Goal: Information Seeking & Learning: Learn about a topic

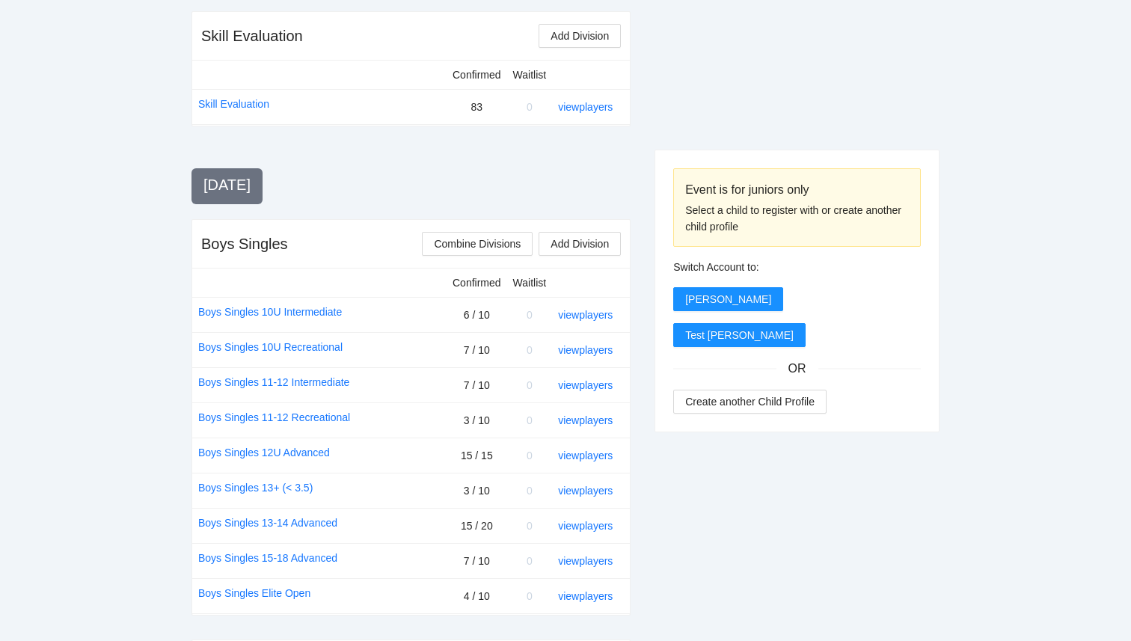
scroll to position [382, 0]
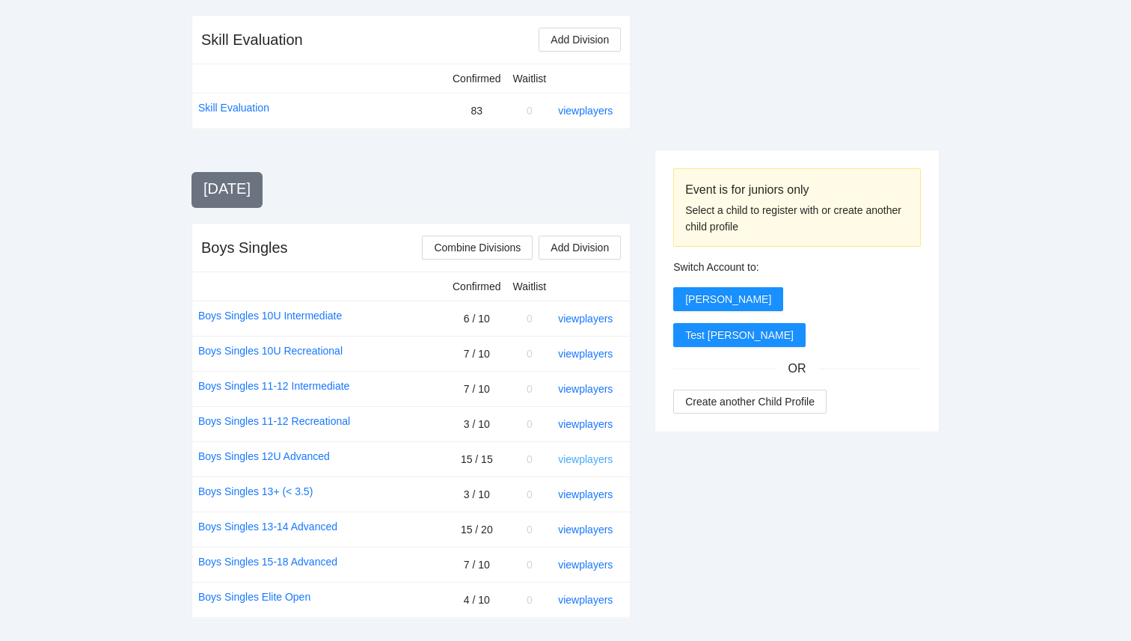
click at [578, 463] on link "view players" at bounding box center [585, 459] width 55 height 12
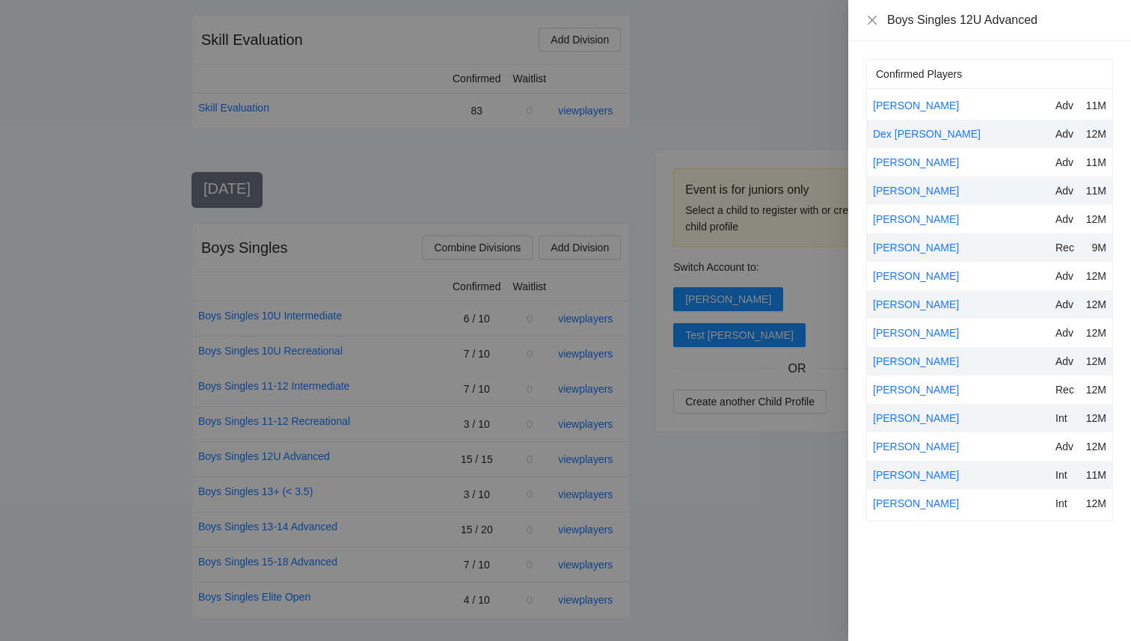
click at [784, 519] on div at bounding box center [565, 320] width 1131 height 641
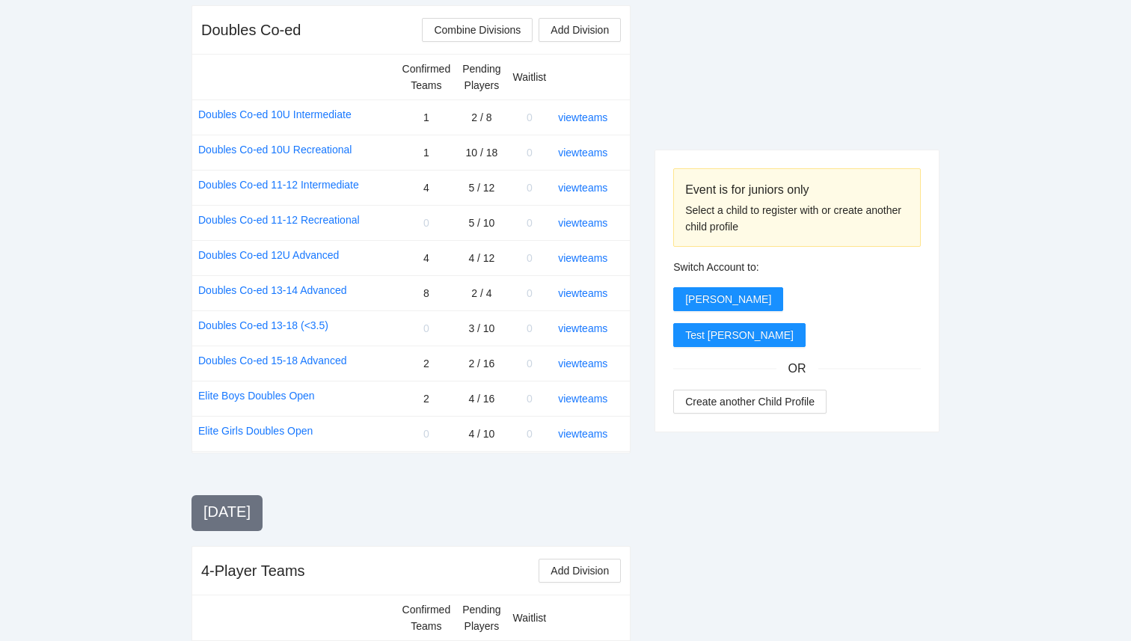
scroll to position [1406, 0]
click at [578, 365] on link "view teams" at bounding box center [582, 362] width 49 height 12
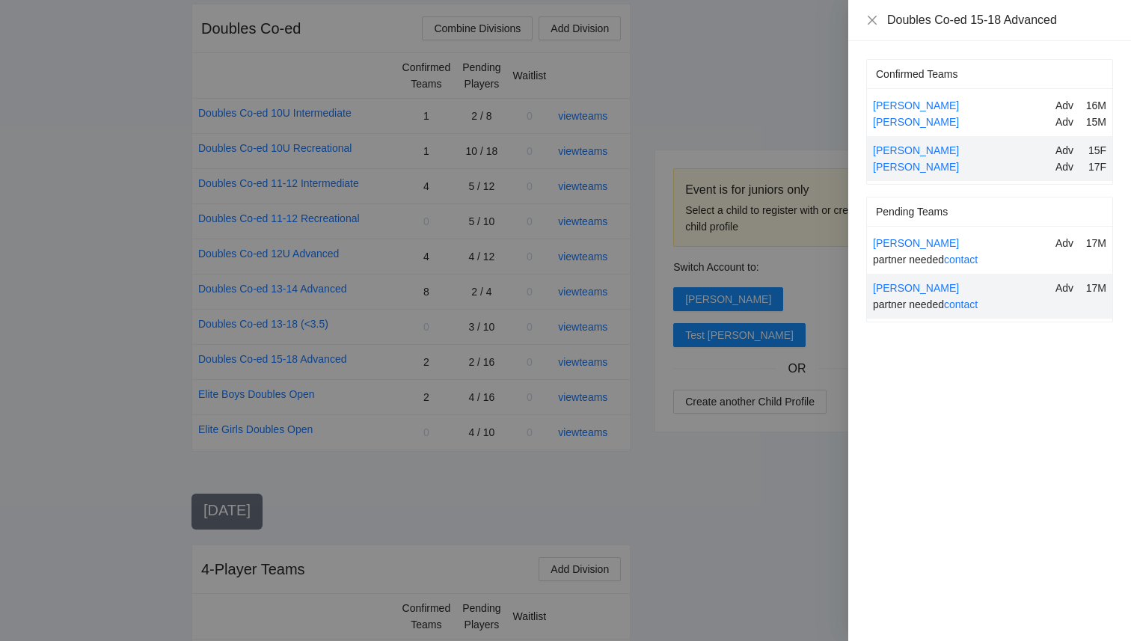
click at [694, 453] on div at bounding box center [565, 320] width 1131 height 641
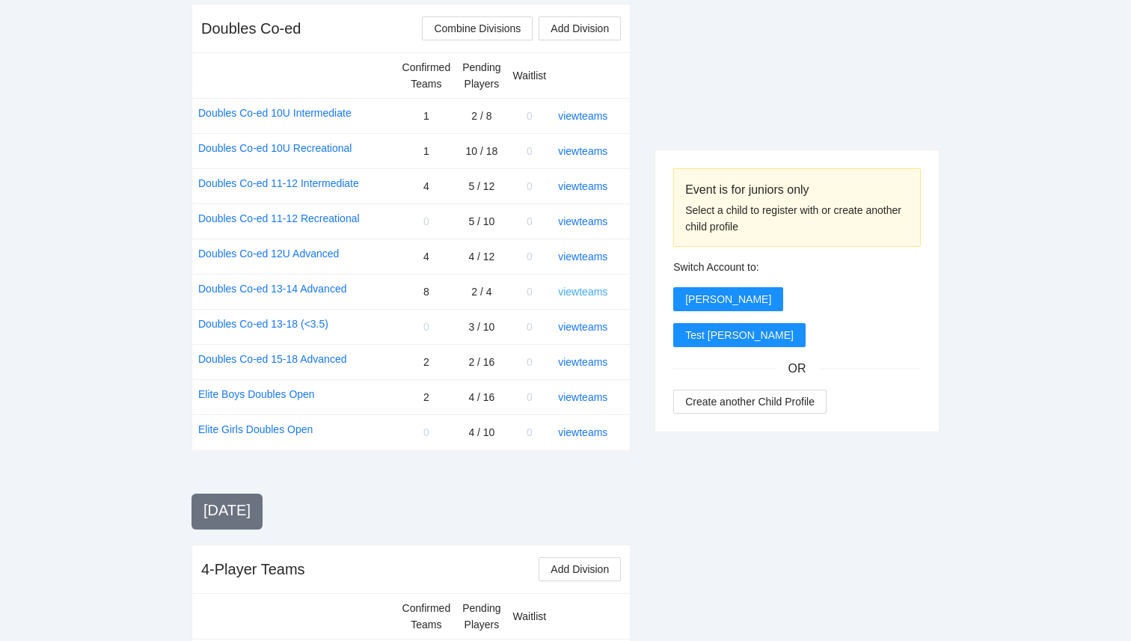
click at [588, 296] on link "view teams" at bounding box center [582, 292] width 49 height 12
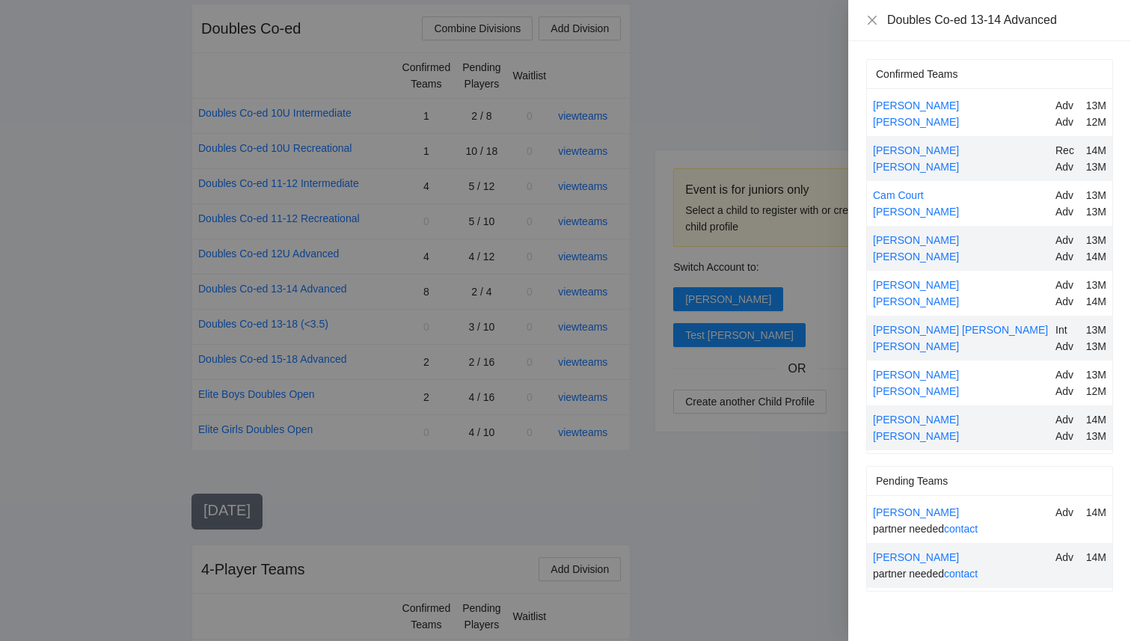
click at [700, 509] on div at bounding box center [565, 320] width 1131 height 641
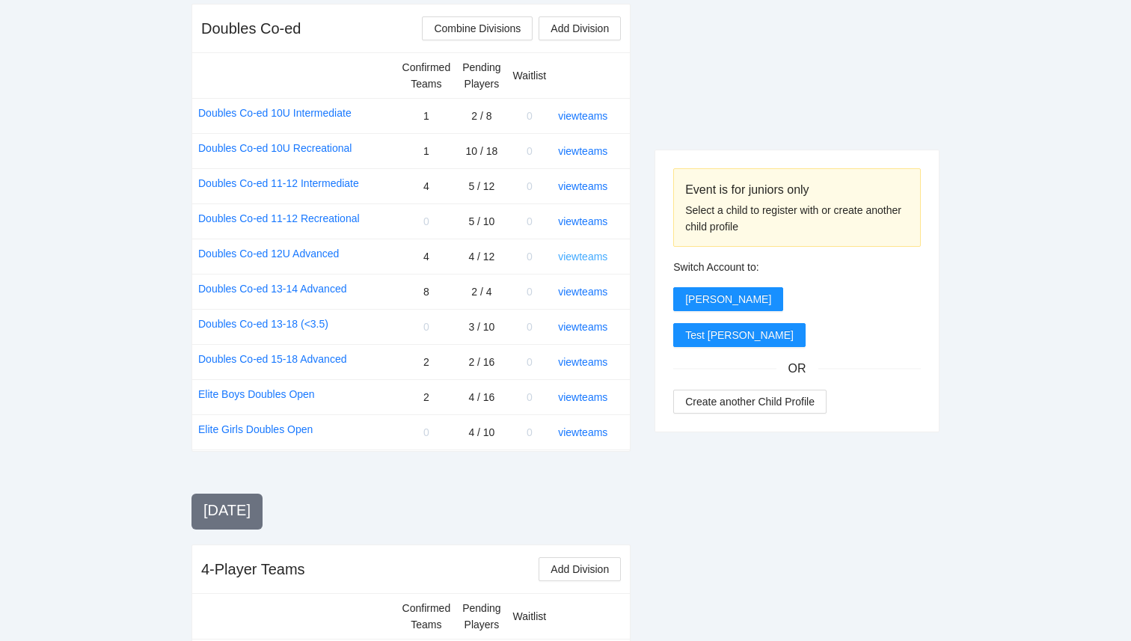
click at [586, 257] on link "view teams" at bounding box center [582, 257] width 49 height 12
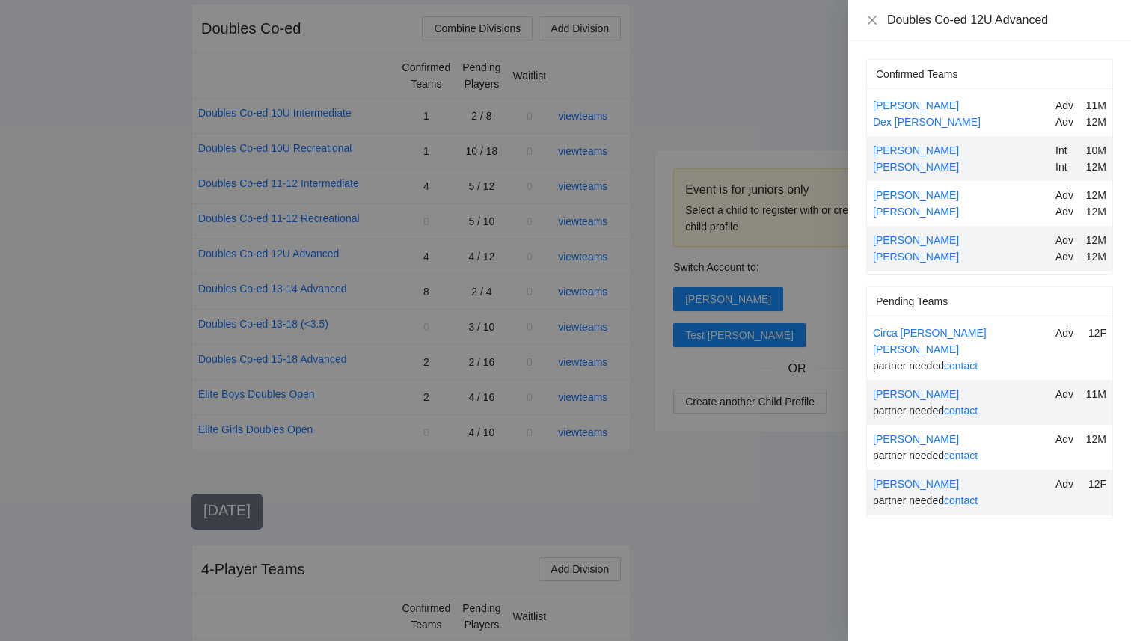
click at [676, 480] on div at bounding box center [565, 320] width 1131 height 641
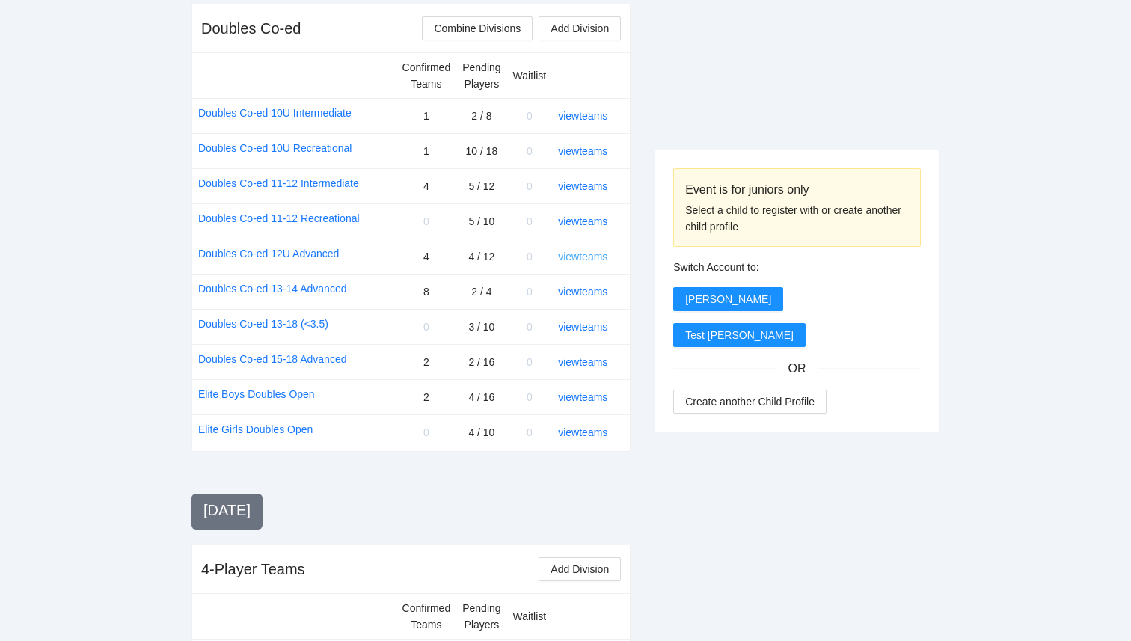
click at [592, 251] on link "view teams" at bounding box center [582, 257] width 49 height 12
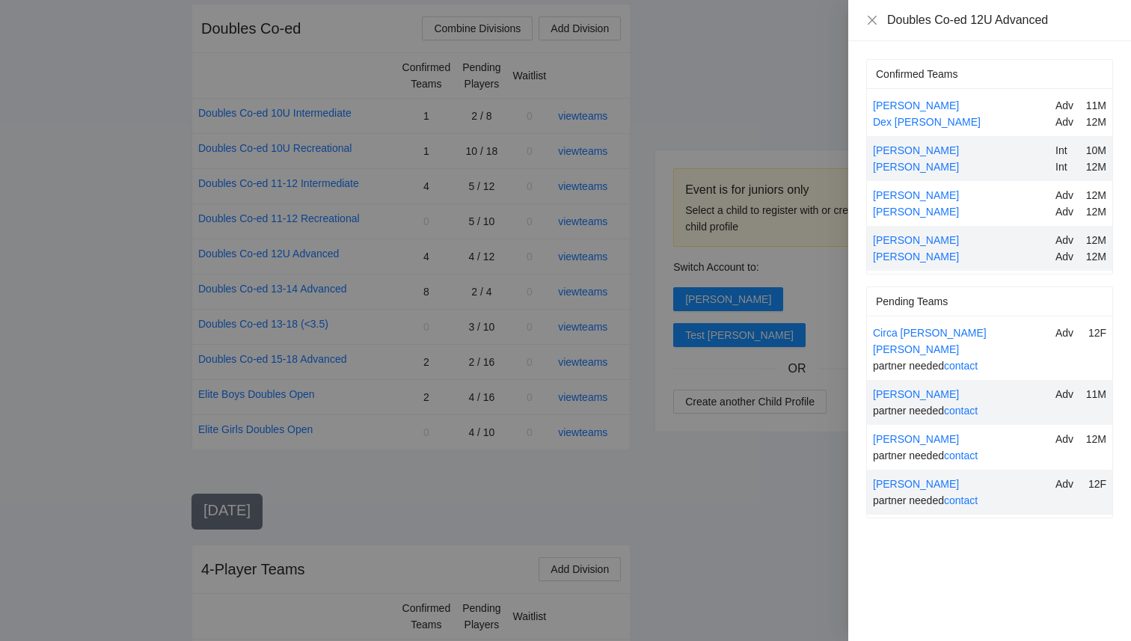
click at [672, 439] on div at bounding box center [565, 320] width 1131 height 641
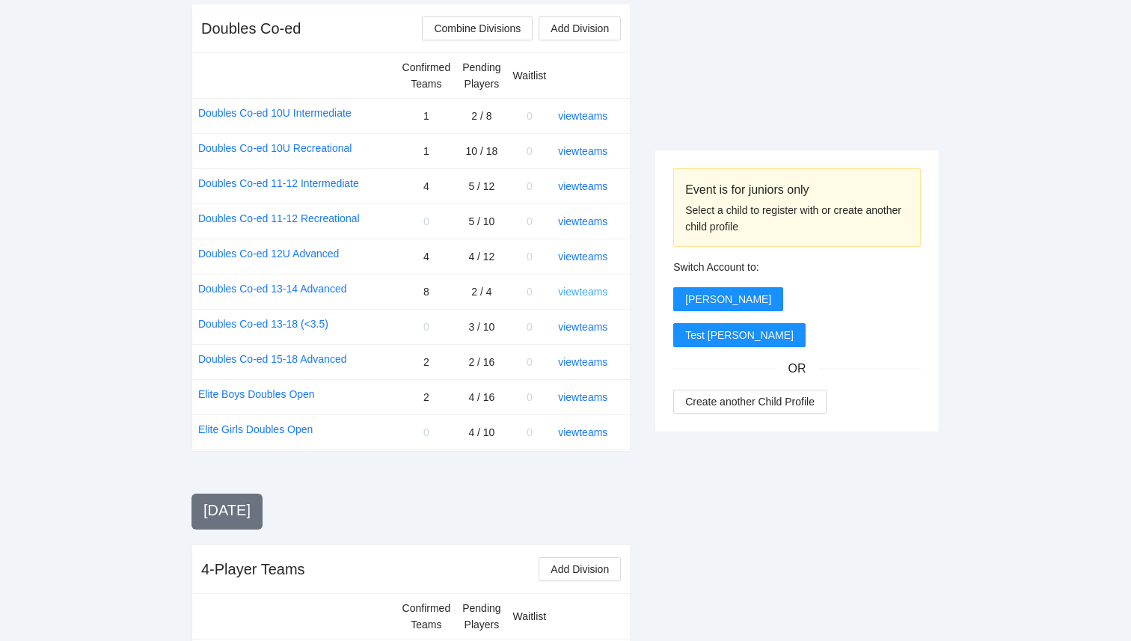
click at [599, 290] on link "view teams" at bounding box center [582, 292] width 49 height 12
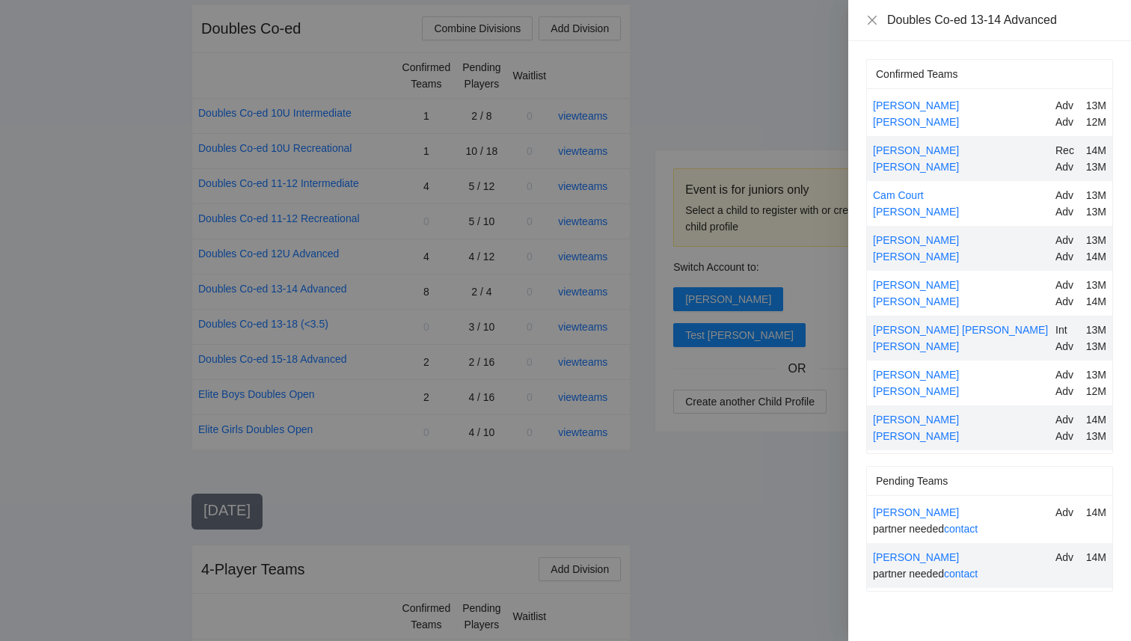
click at [779, 531] on div at bounding box center [565, 320] width 1131 height 641
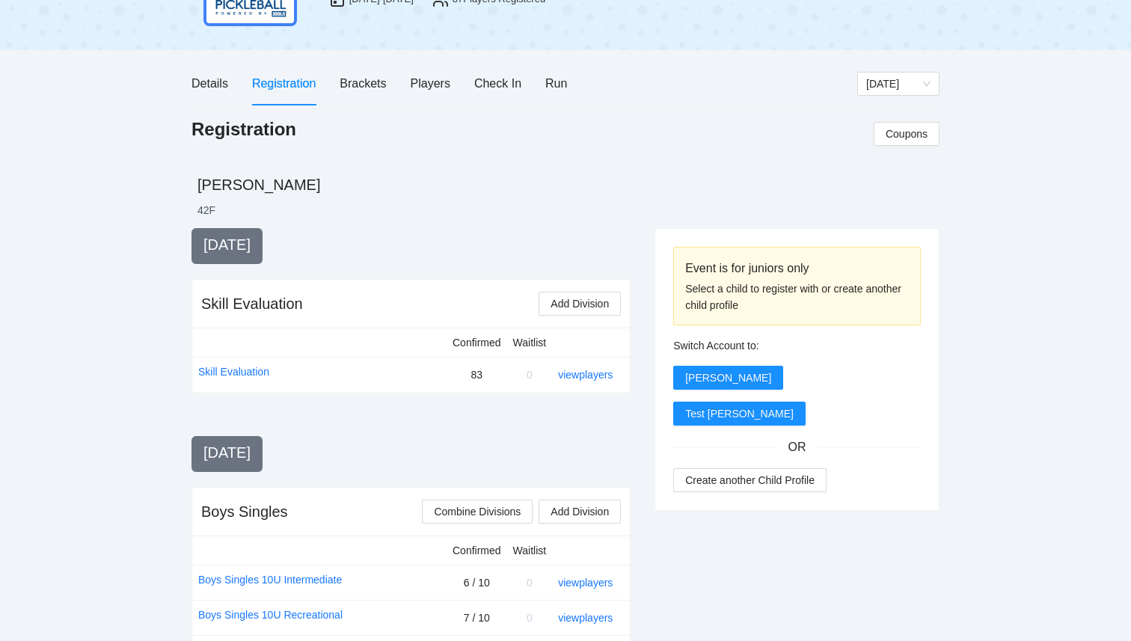
scroll to position [0, 0]
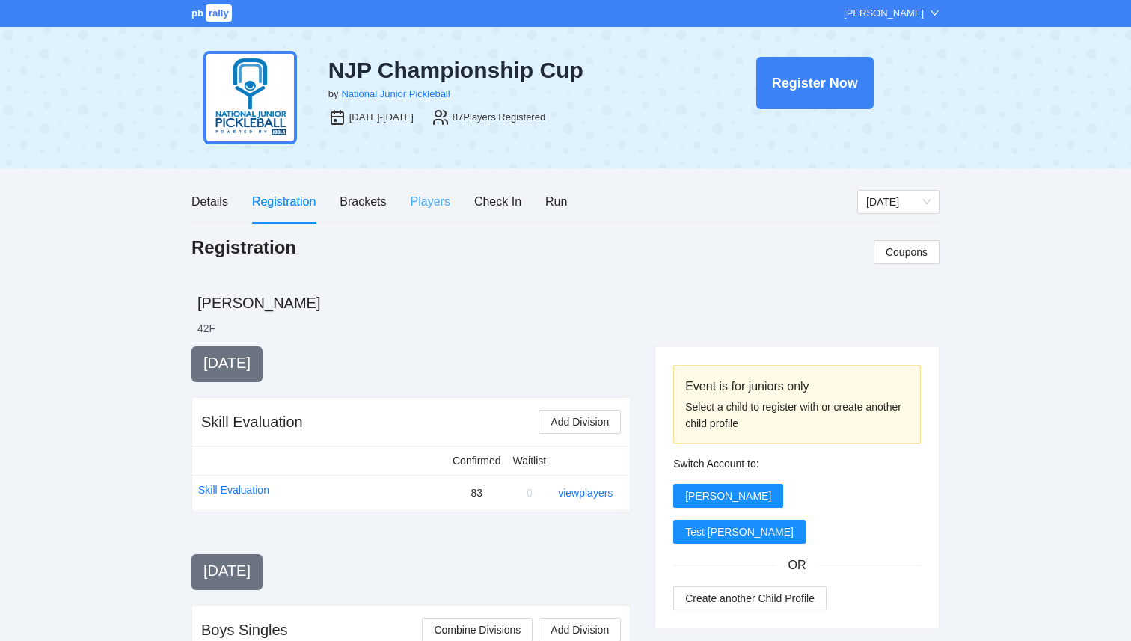
click at [412, 184] on div "Players" at bounding box center [431, 201] width 40 height 43
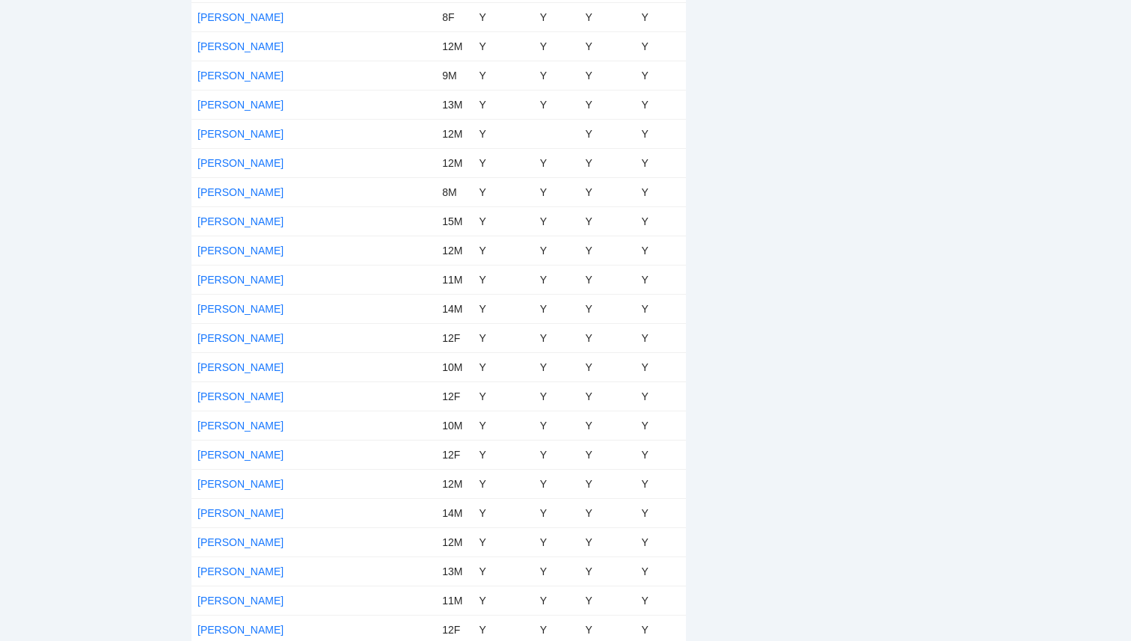
scroll to position [1808, 0]
click at [242, 483] on link "Noah ElByr" at bounding box center [241, 483] width 86 height 12
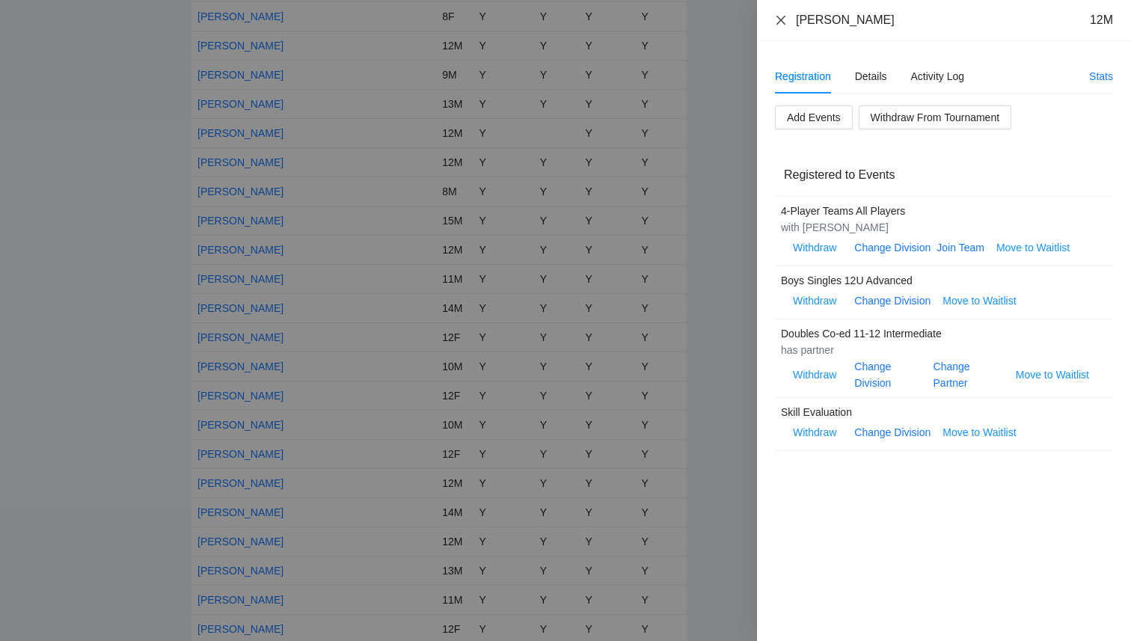
click at [780, 21] on icon "close" at bounding box center [781, 19] width 9 height 9
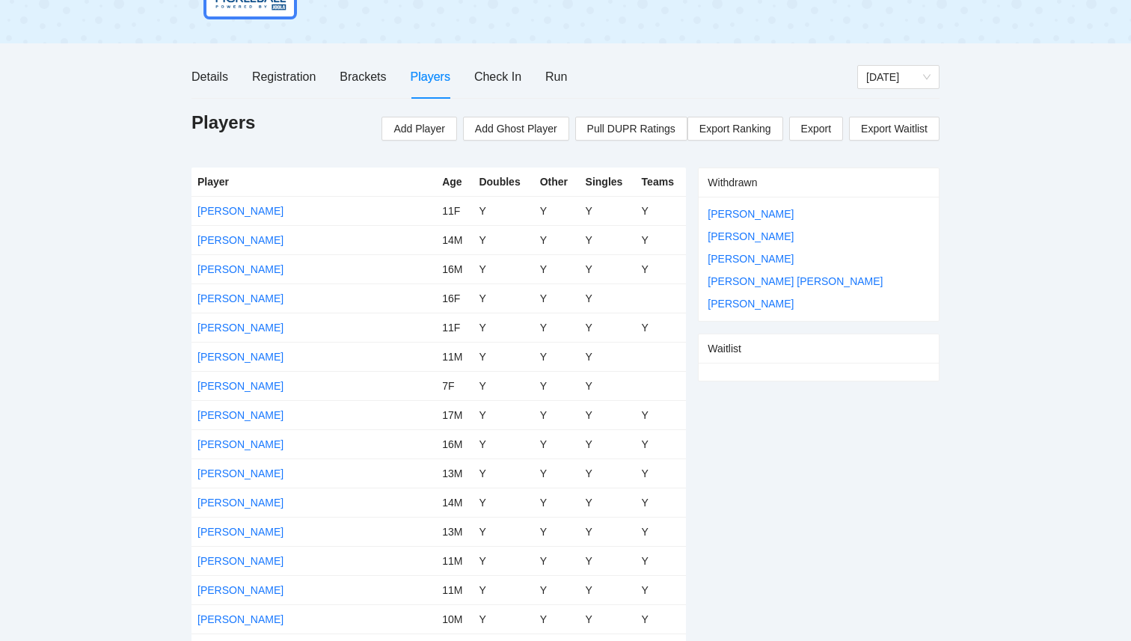
scroll to position [0, 0]
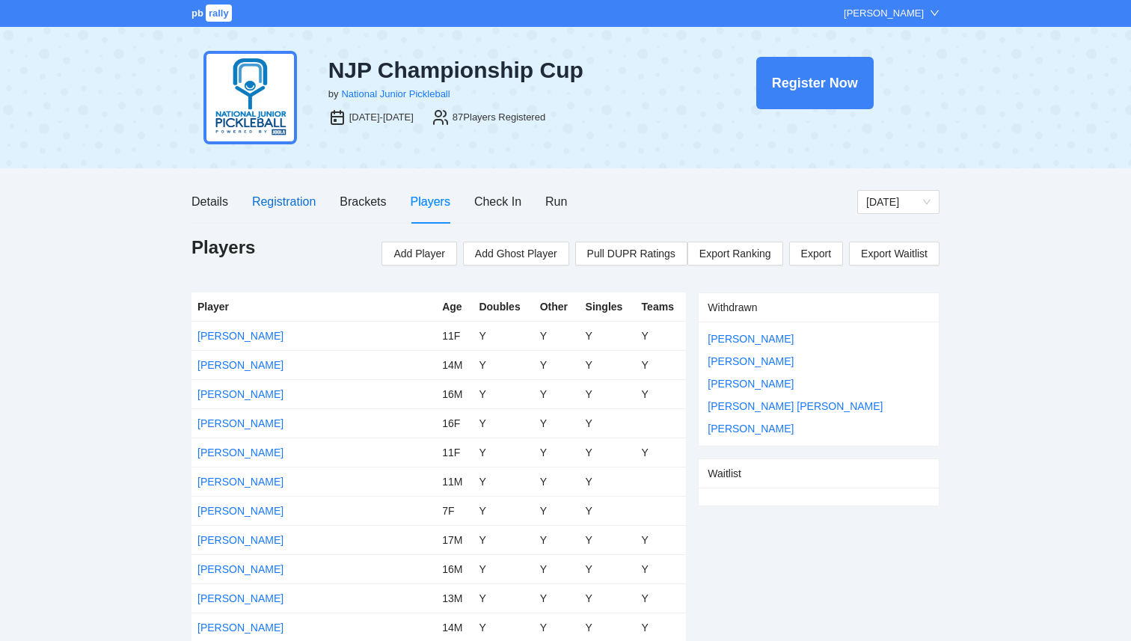
click at [304, 198] on div "Registration" at bounding box center [284, 201] width 64 height 19
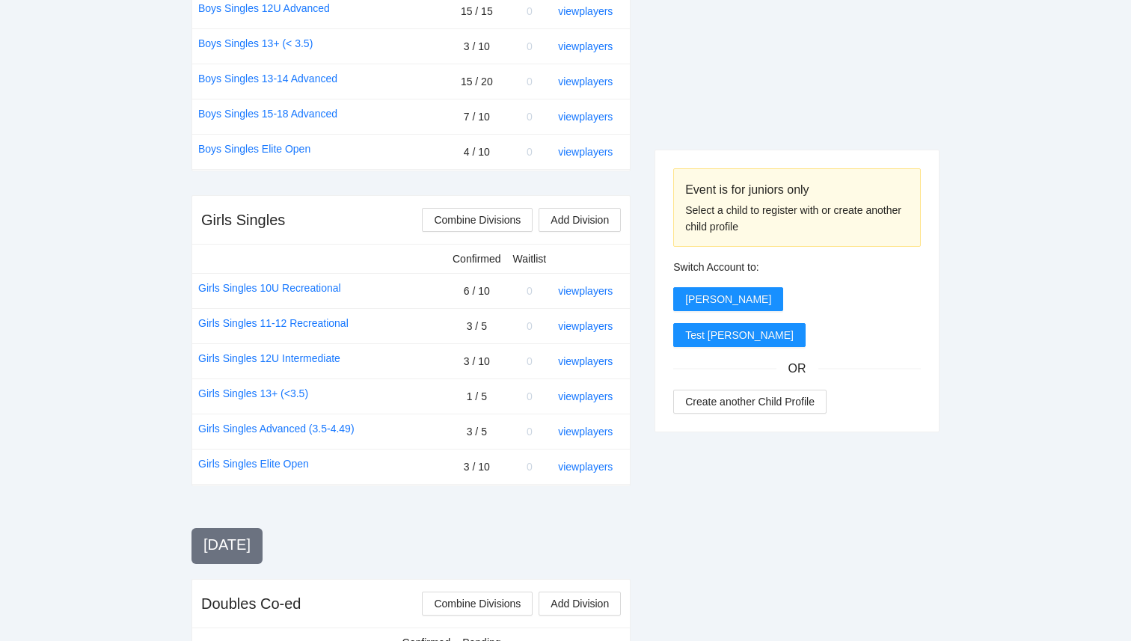
scroll to position [834, 0]
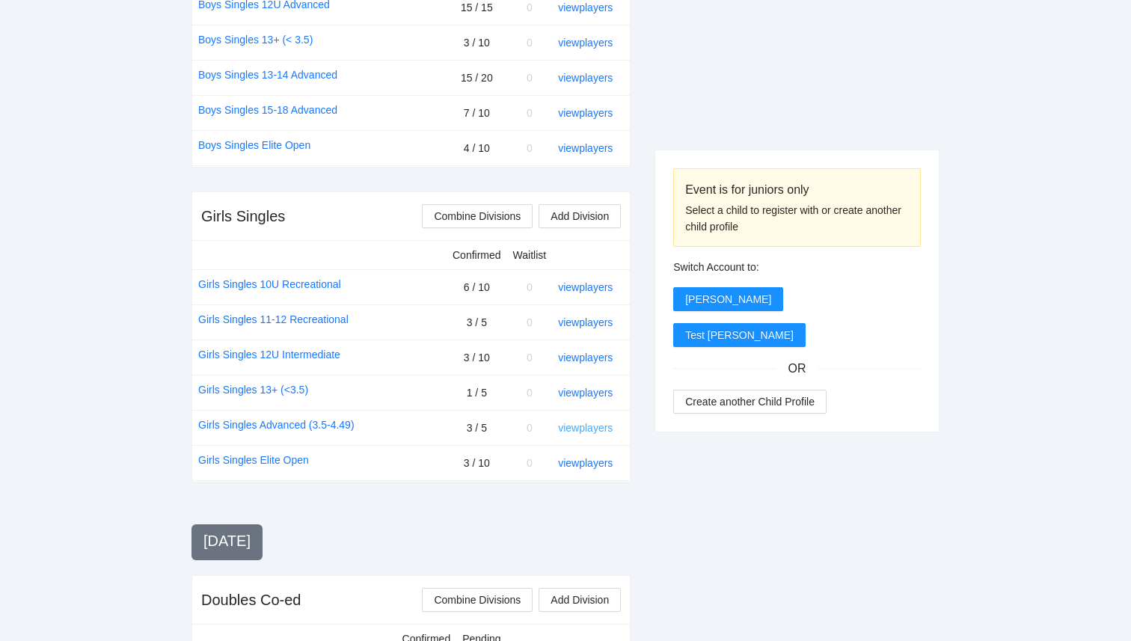
click at [596, 427] on link "view players" at bounding box center [585, 428] width 55 height 12
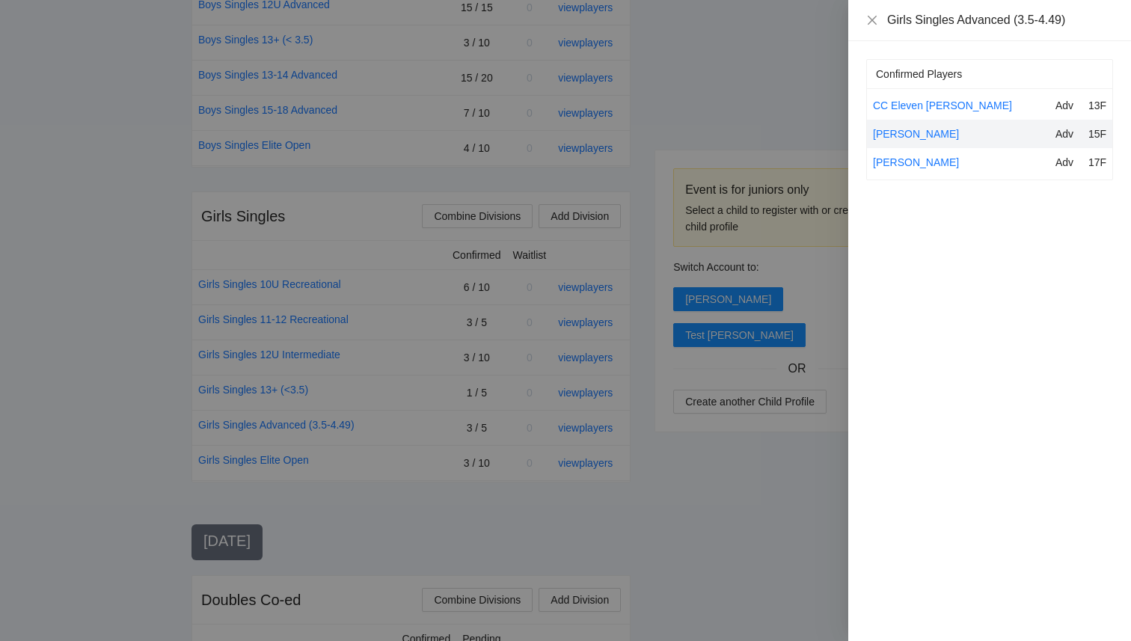
click at [715, 493] on div at bounding box center [565, 320] width 1131 height 641
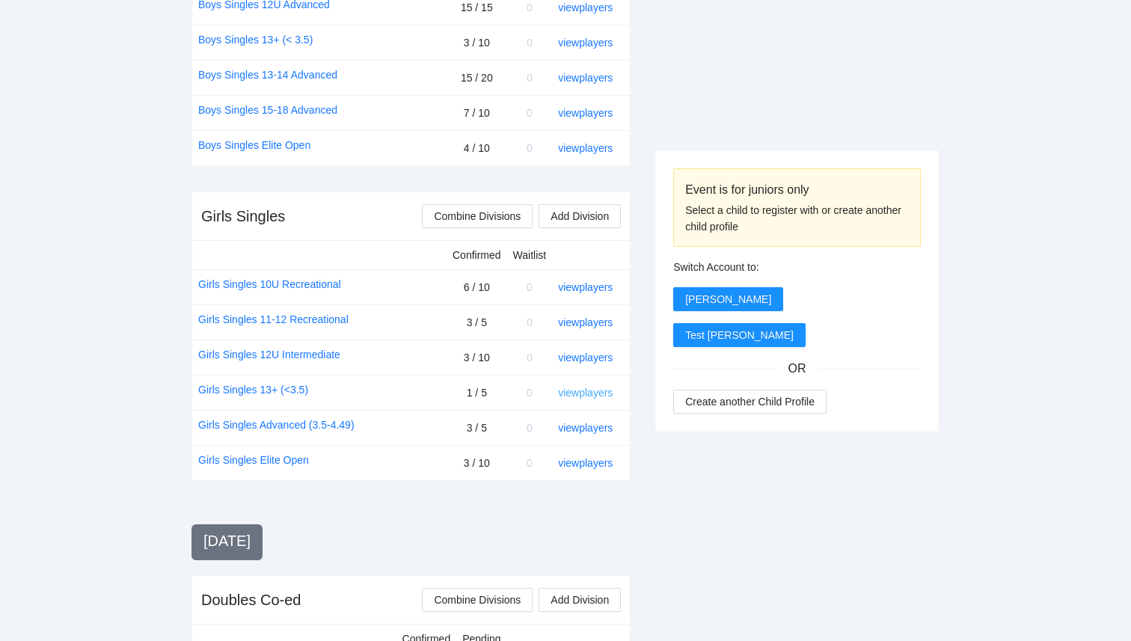
click at [578, 394] on link "view players" at bounding box center [585, 393] width 55 height 12
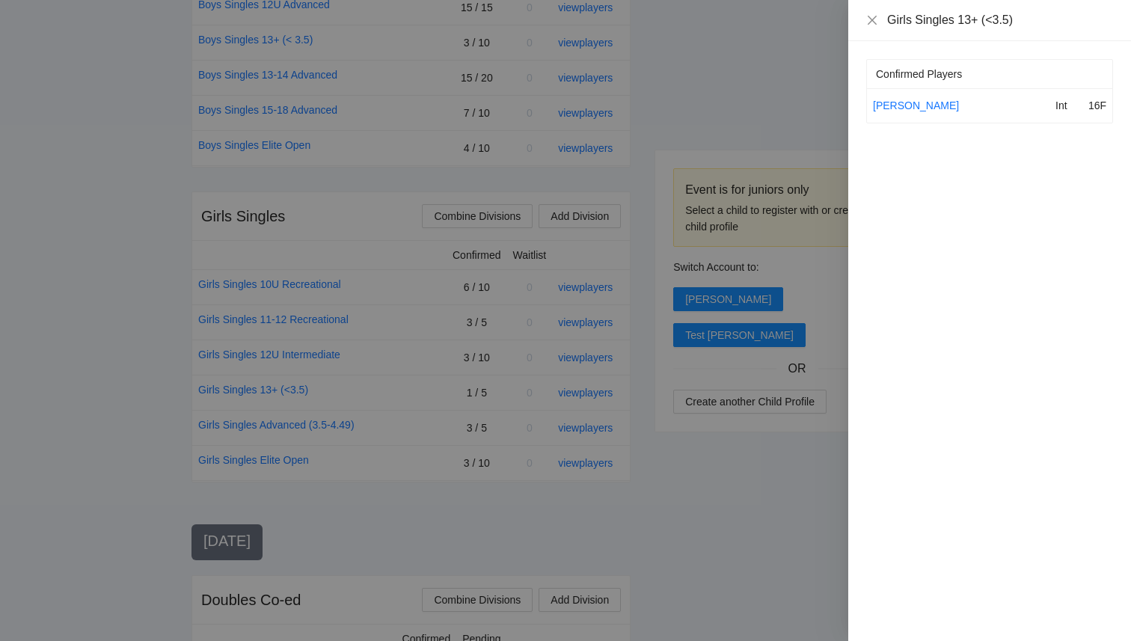
click at [652, 448] on div at bounding box center [565, 320] width 1131 height 641
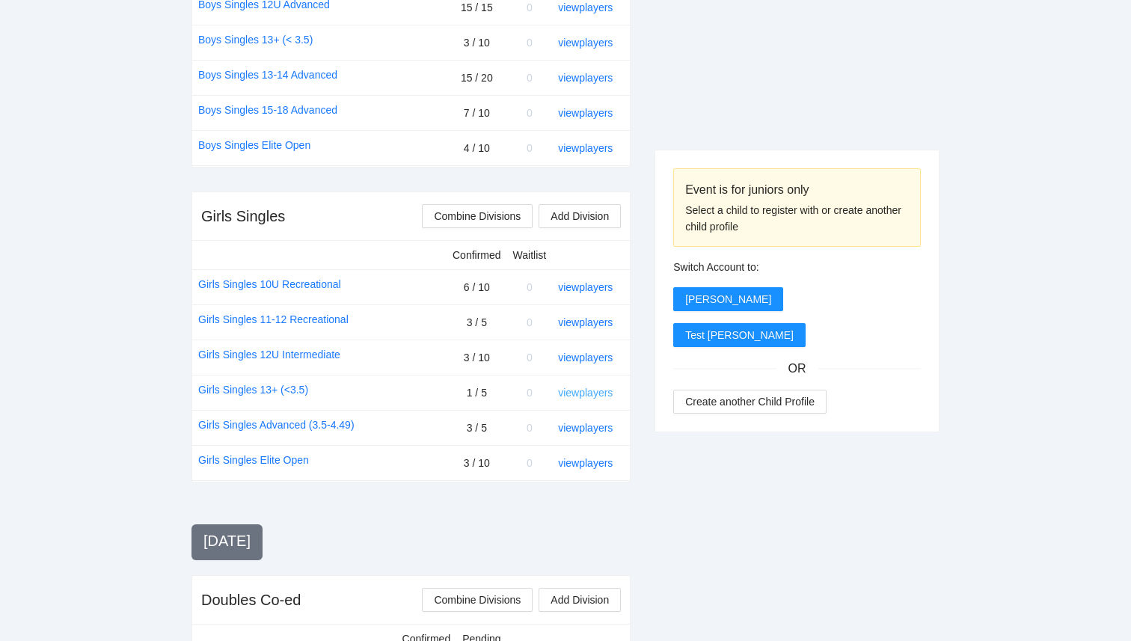
click at [590, 391] on link "view players" at bounding box center [585, 393] width 55 height 12
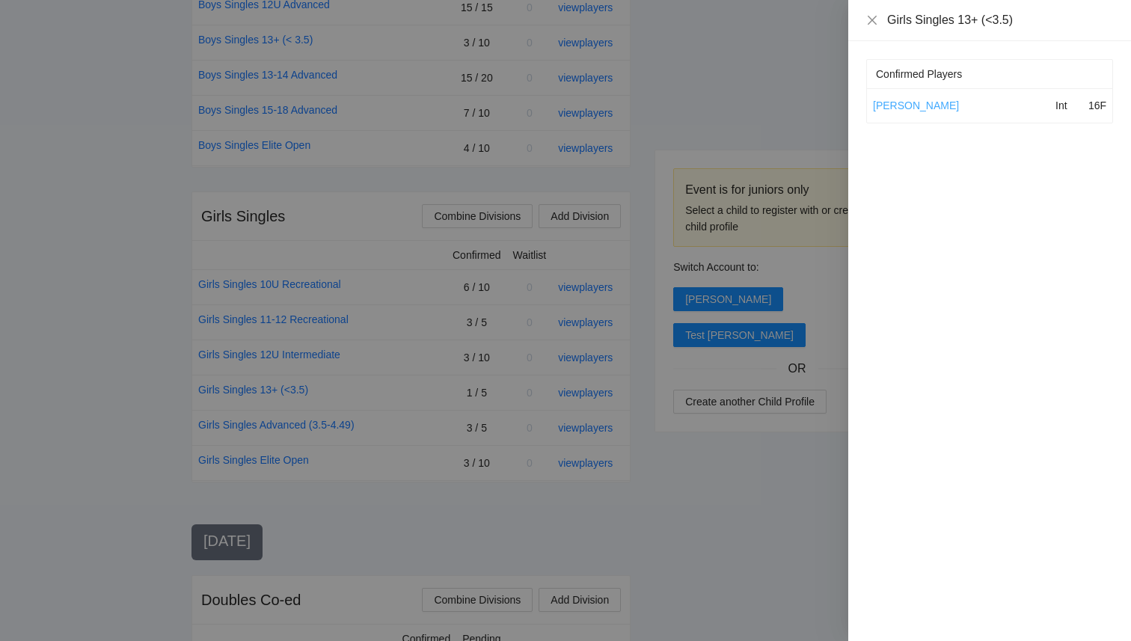
click at [890, 101] on link "Amelia Cheung" at bounding box center [916, 106] width 86 height 12
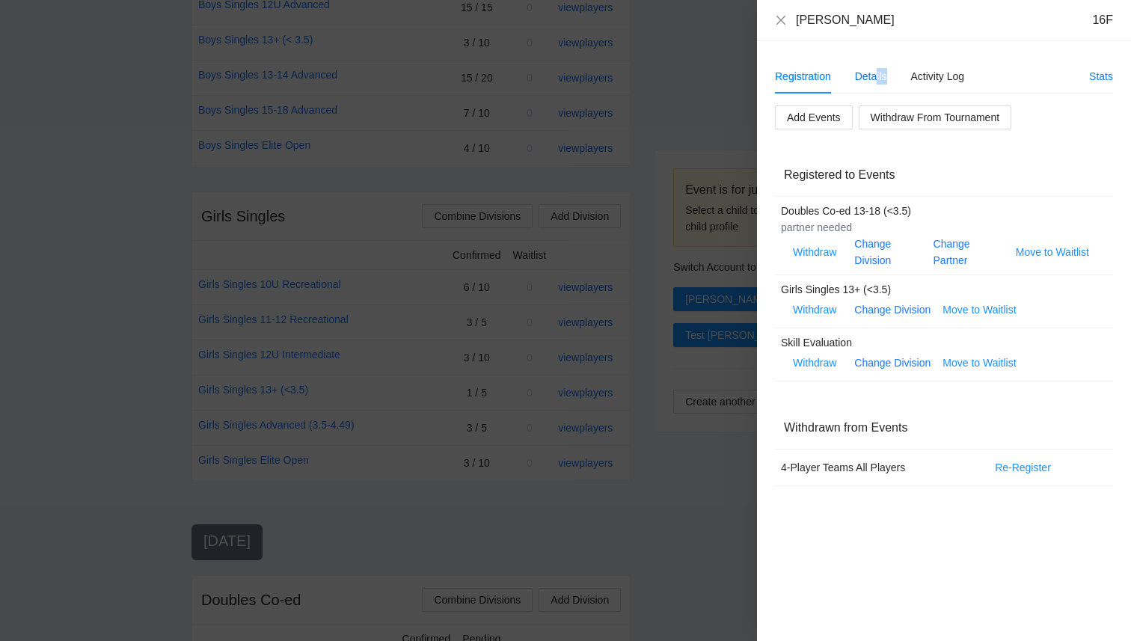
click at [878, 85] on div "Details" at bounding box center [871, 76] width 32 height 34
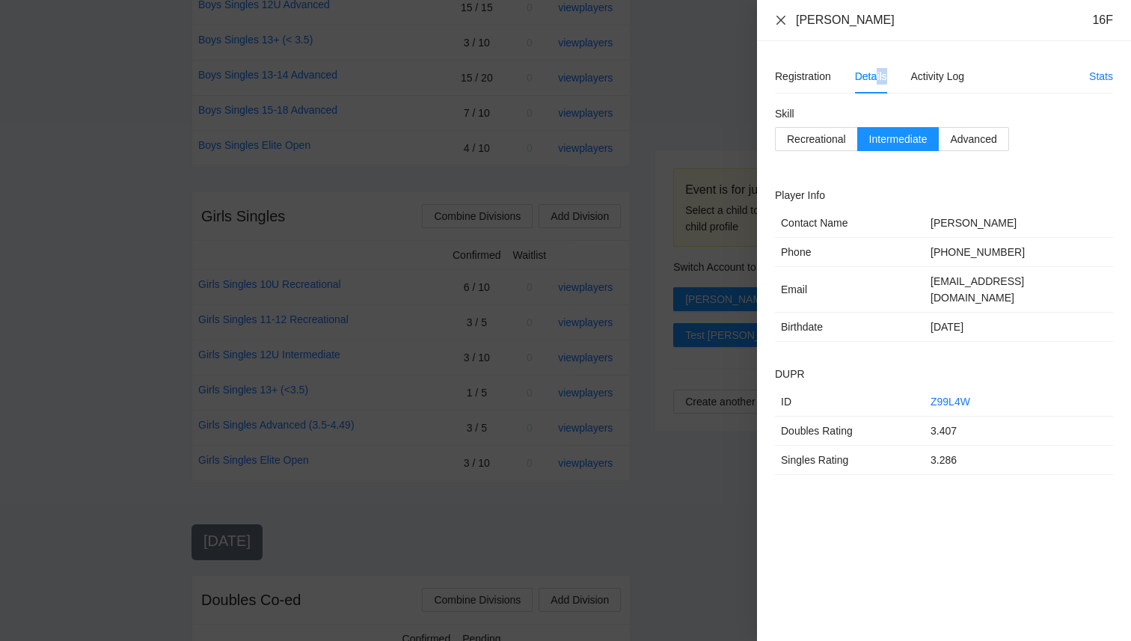
click at [781, 22] on icon "close" at bounding box center [781, 20] width 12 height 12
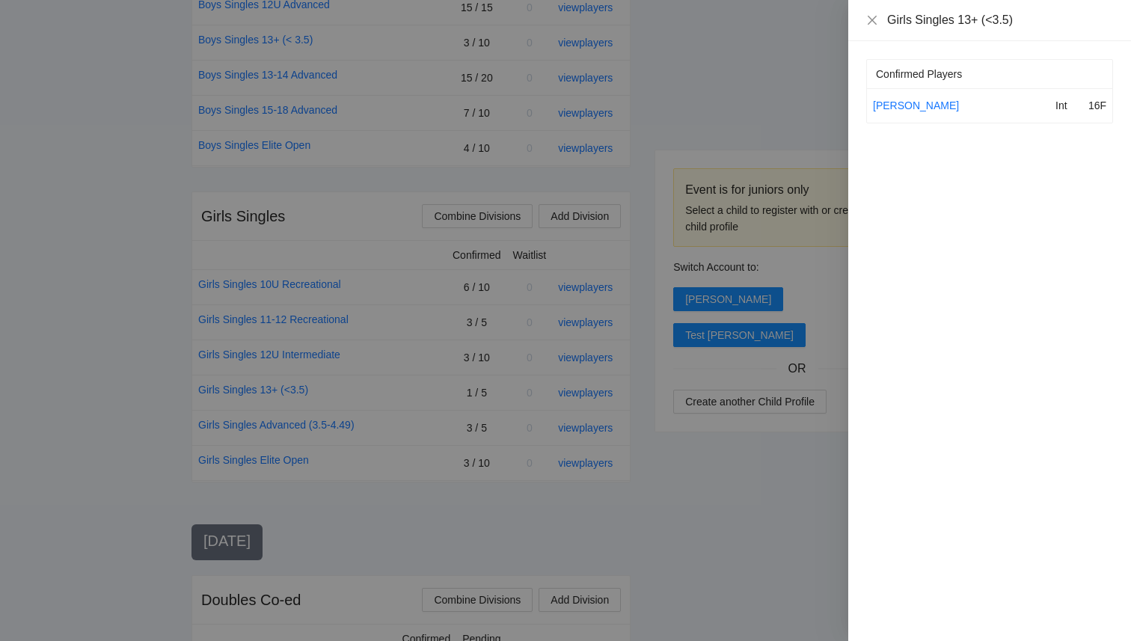
click at [712, 453] on div at bounding box center [565, 320] width 1131 height 641
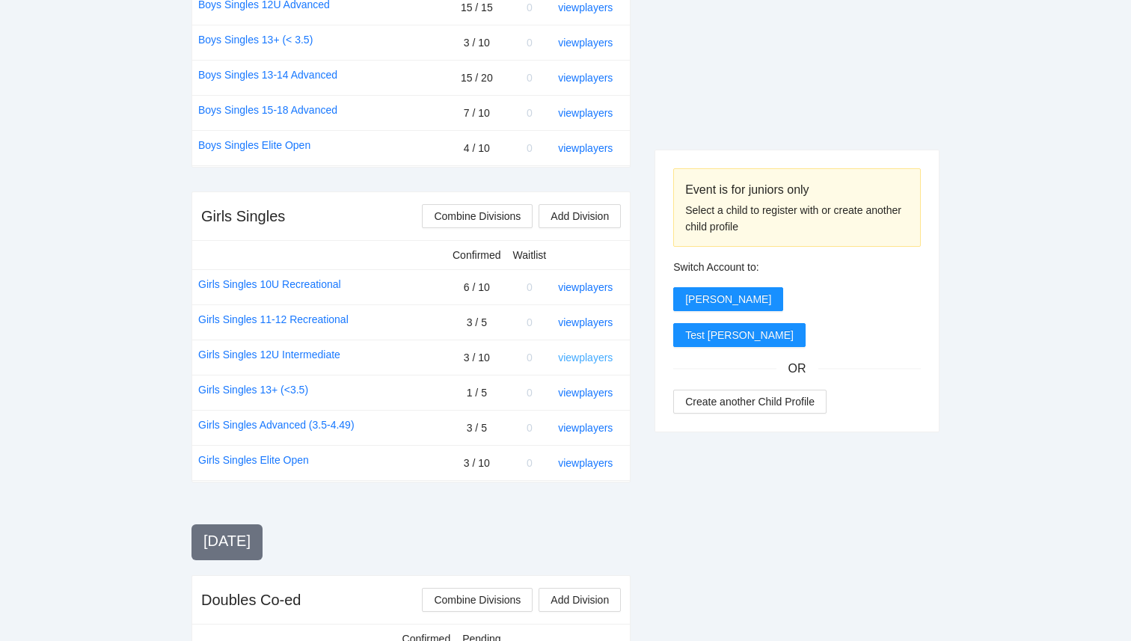
click at [583, 361] on link "view players" at bounding box center [585, 358] width 55 height 12
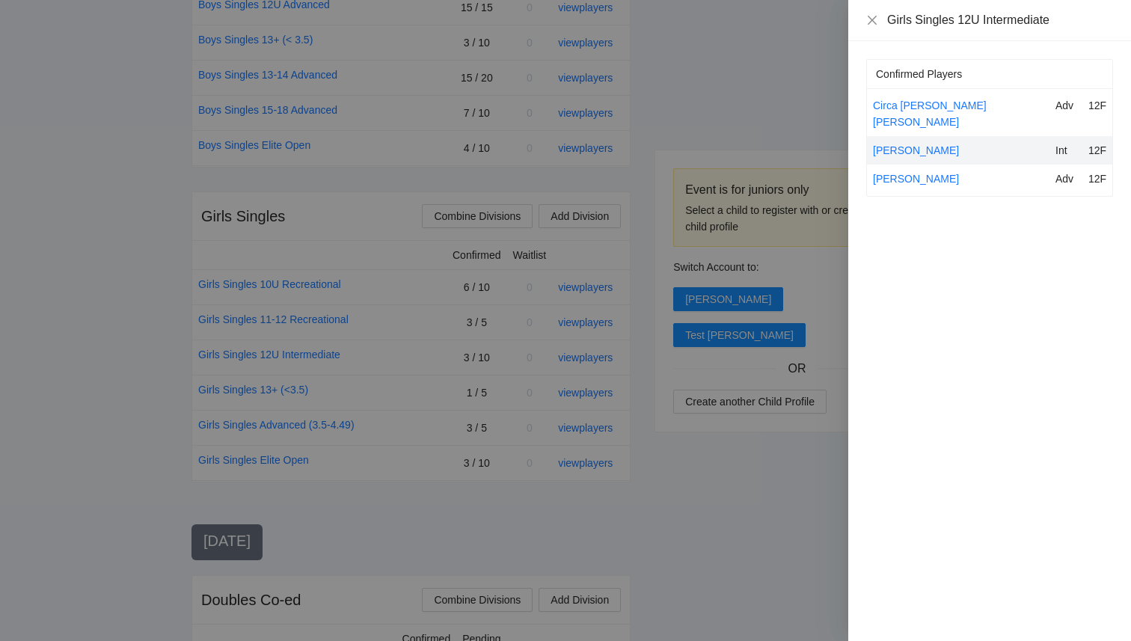
click at [711, 439] on div at bounding box center [565, 320] width 1131 height 641
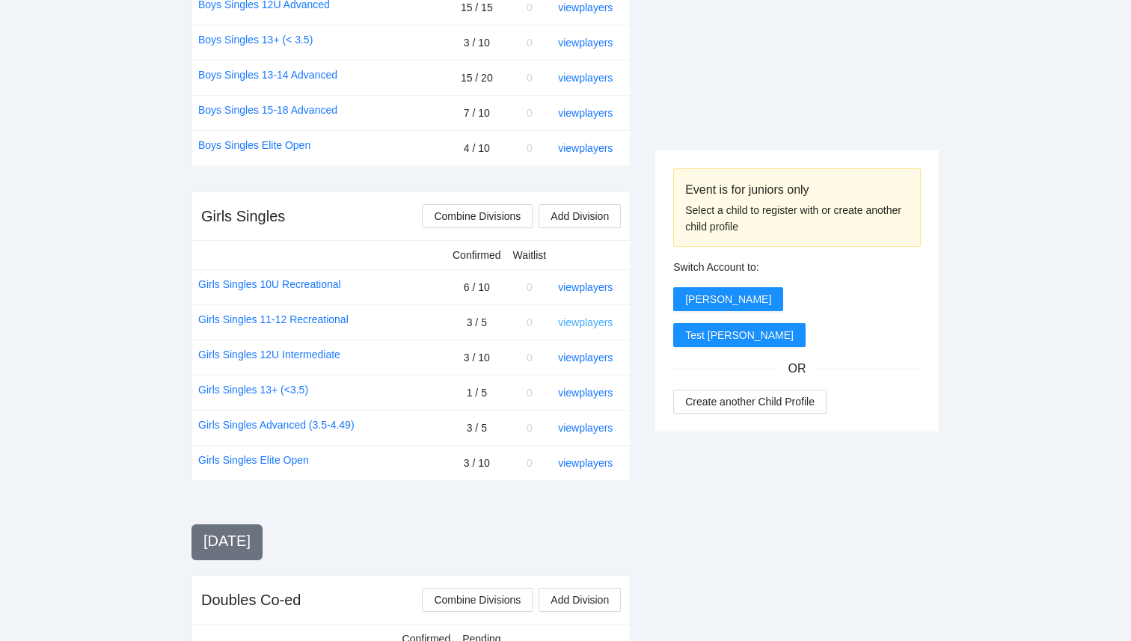
click at [590, 325] on link "view players" at bounding box center [585, 323] width 55 height 12
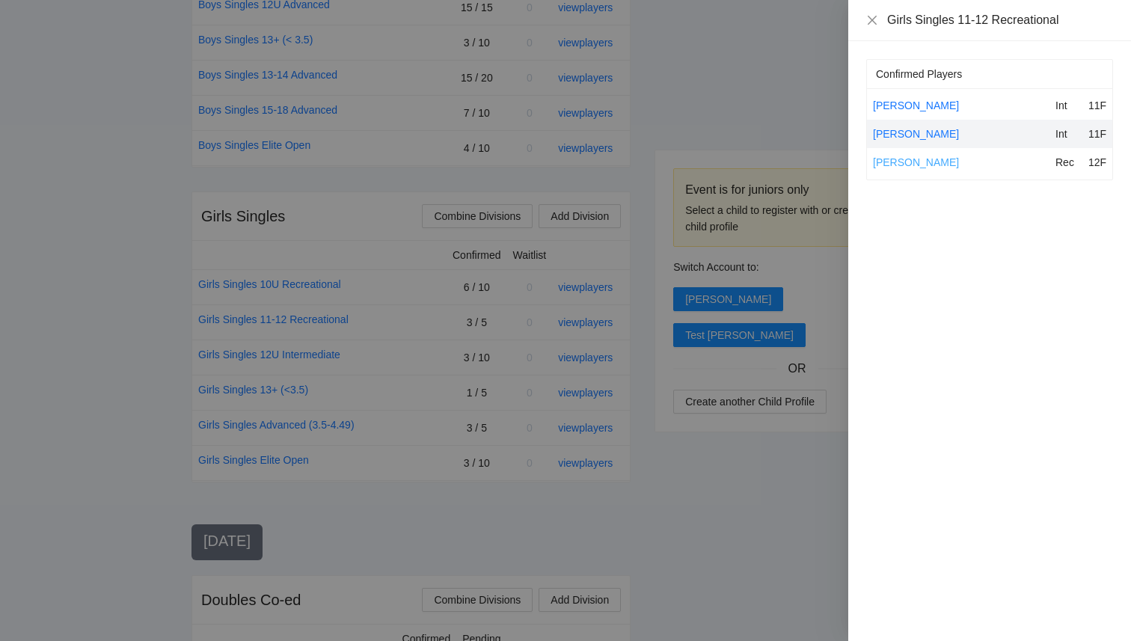
click at [929, 162] on link "Maya Hammad" at bounding box center [916, 162] width 86 height 12
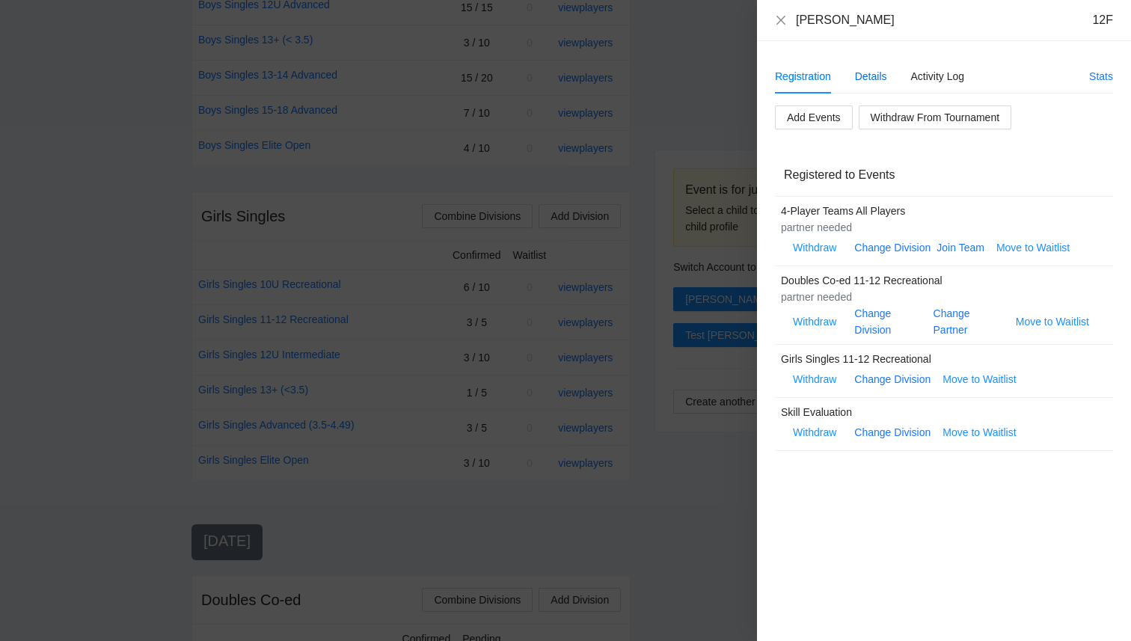
click at [876, 77] on div "Details" at bounding box center [871, 76] width 32 height 16
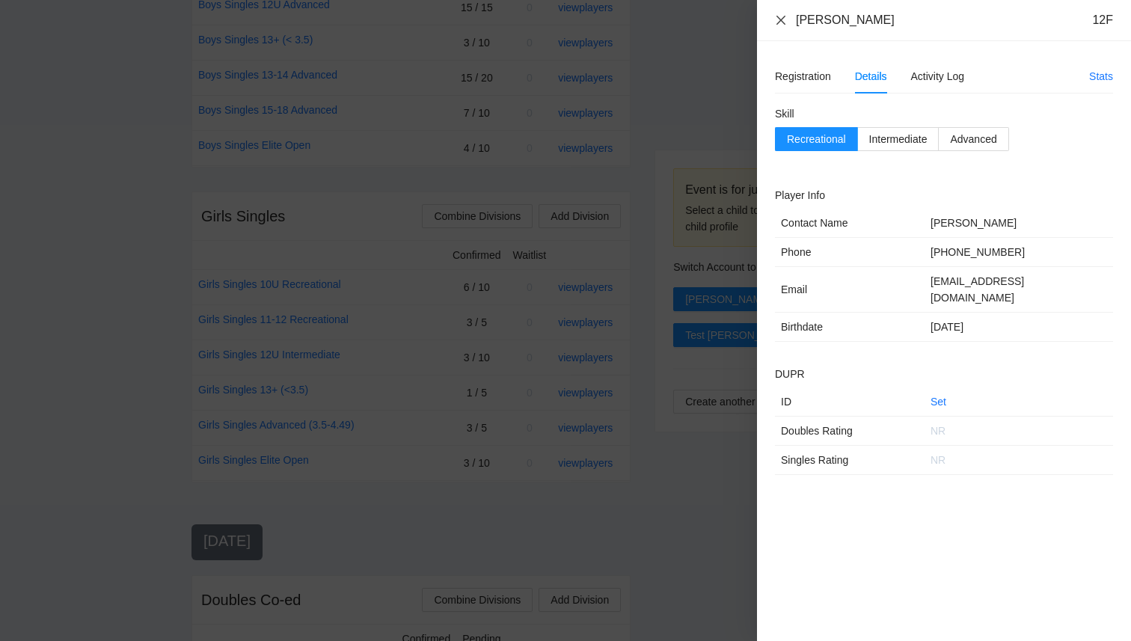
click at [777, 18] on icon "close" at bounding box center [781, 20] width 12 height 12
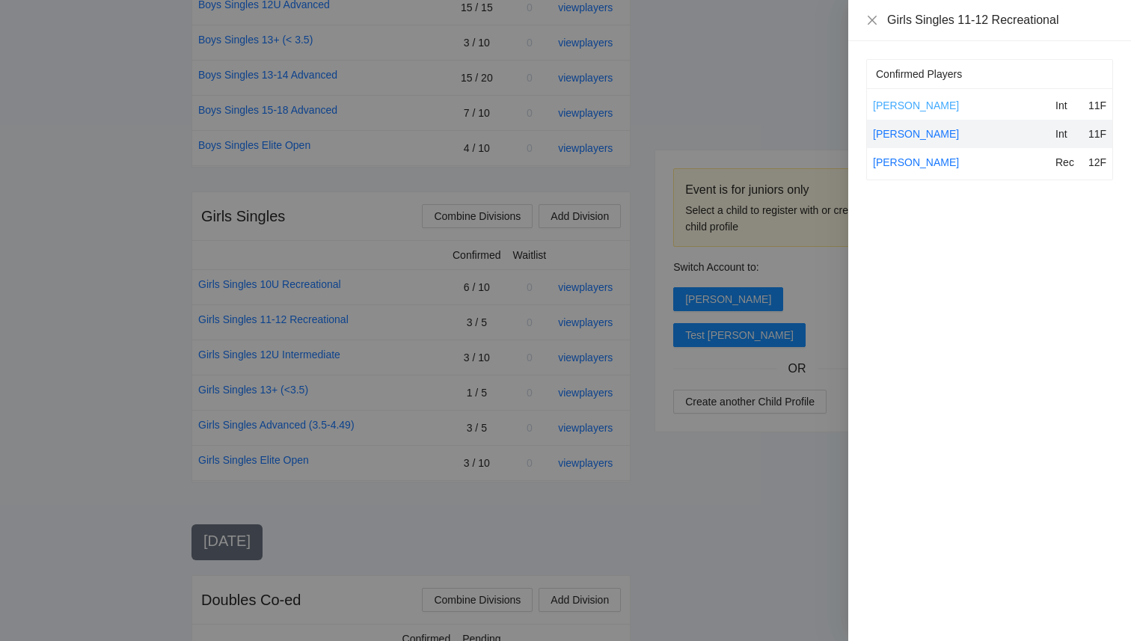
click at [895, 110] on link "Aanya Khandual" at bounding box center [916, 106] width 86 height 12
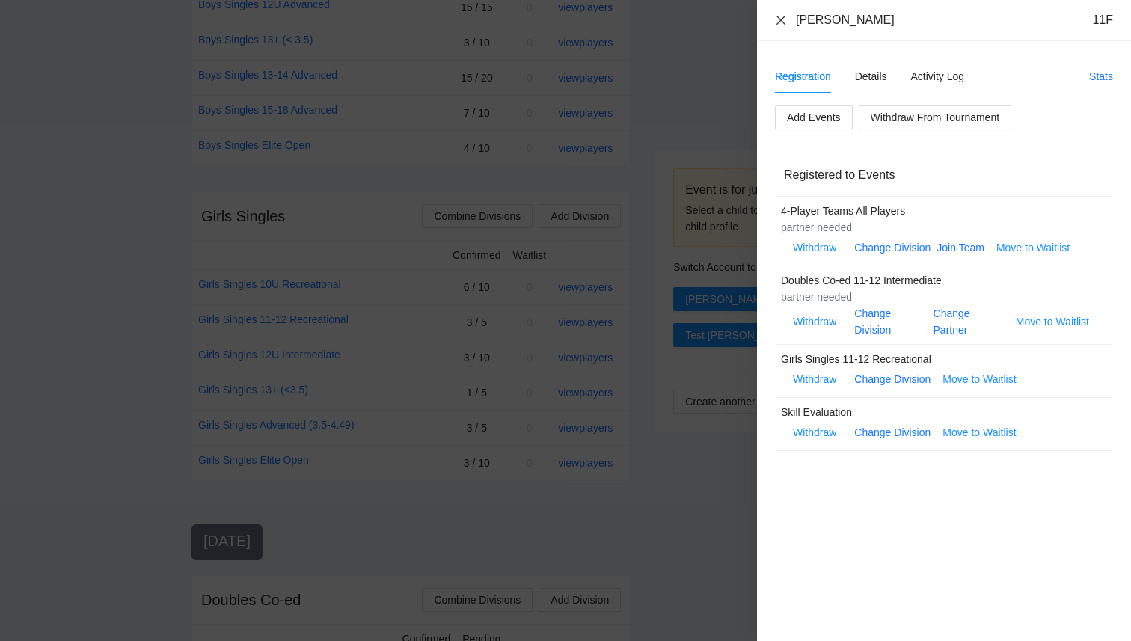
click at [779, 21] on icon "close" at bounding box center [781, 20] width 12 height 12
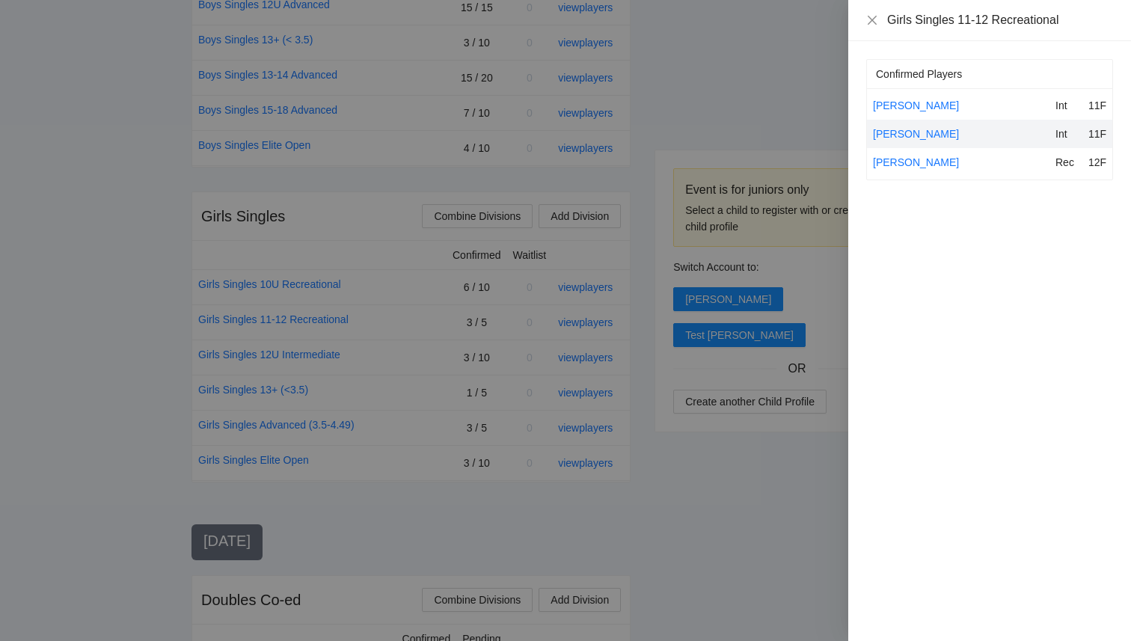
click at [608, 570] on div at bounding box center [565, 320] width 1131 height 641
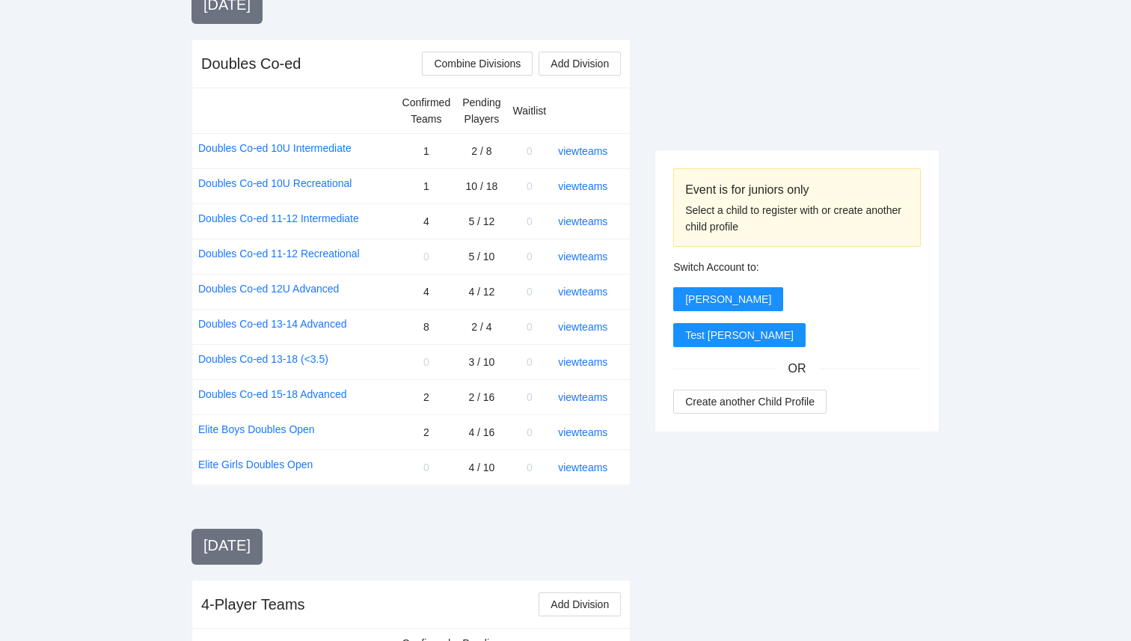
scroll to position [1372, 0]
click at [576, 399] on link "view teams" at bounding box center [582, 397] width 49 height 12
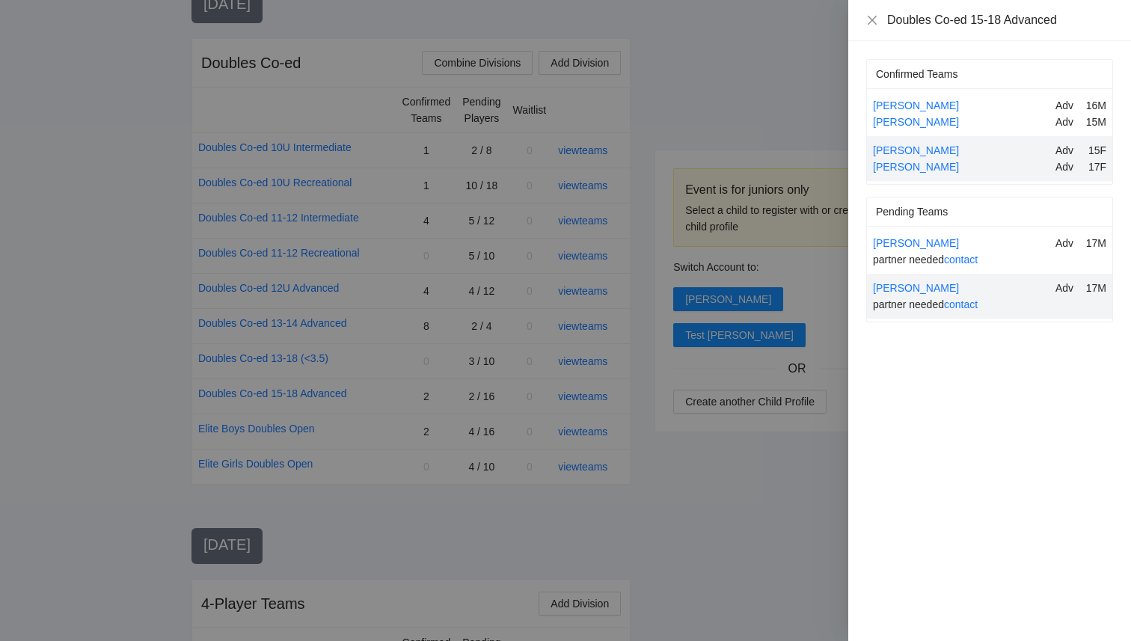
click at [602, 536] on div at bounding box center [565, 320] width 1131 height 641
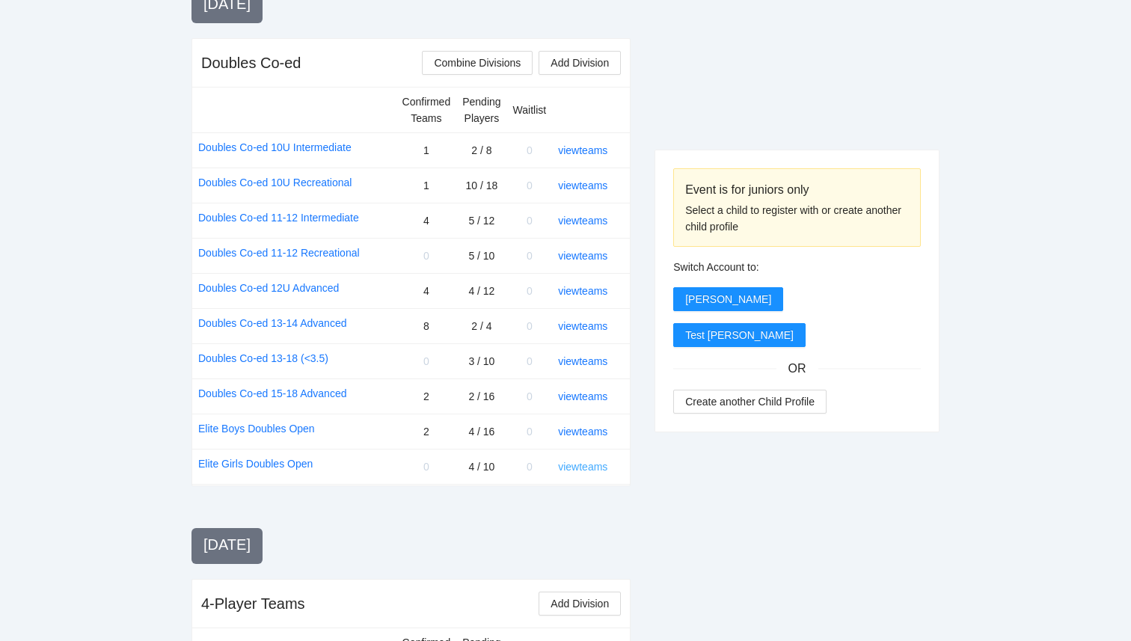
click at [604, 467] on link "view teams" at bounding box center [582, 467] width 49 height 12
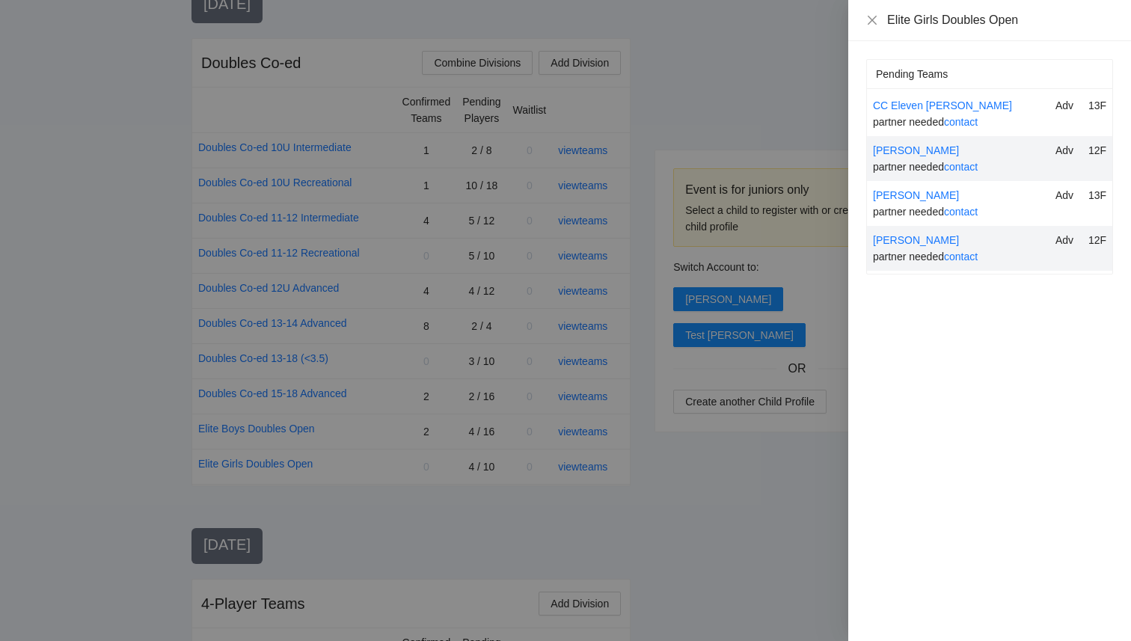
click at [808, 544] on div at bounding box center [565, 320] width 1131 height 641
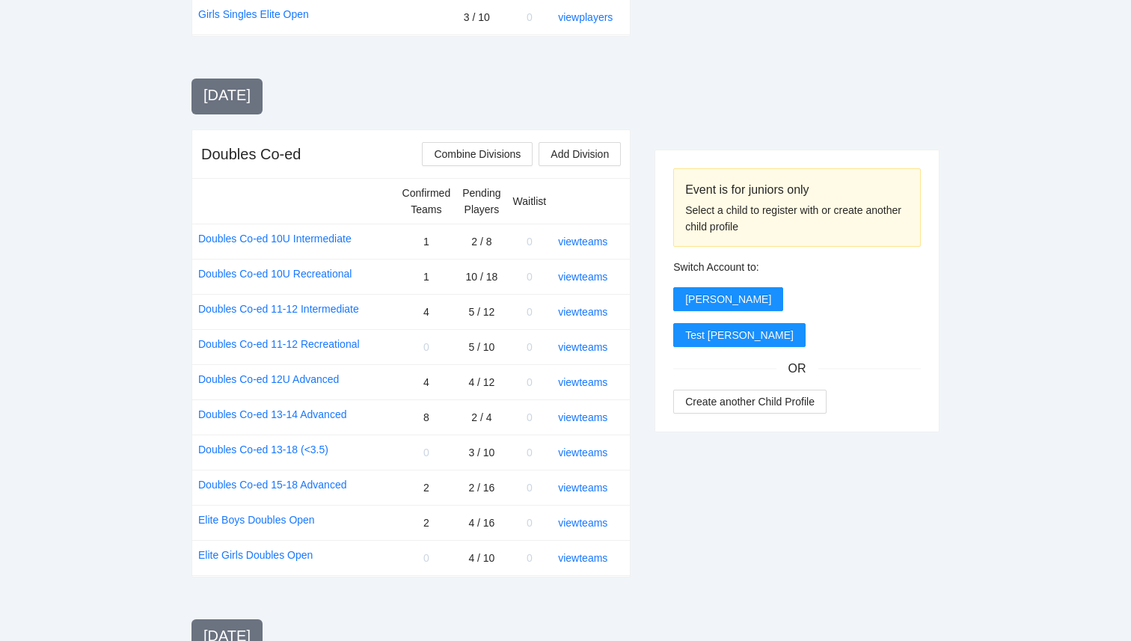
scroll to position [1295, 0]
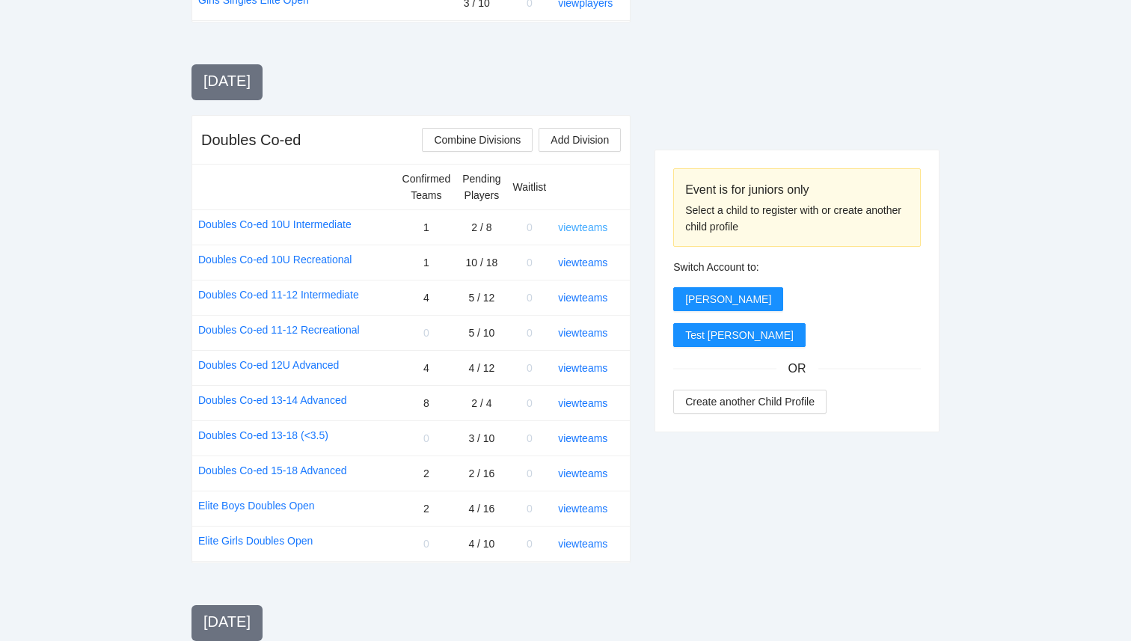
click at [579, 225] on link "view teams" at bounding box center [582, 228] width 49 height 12
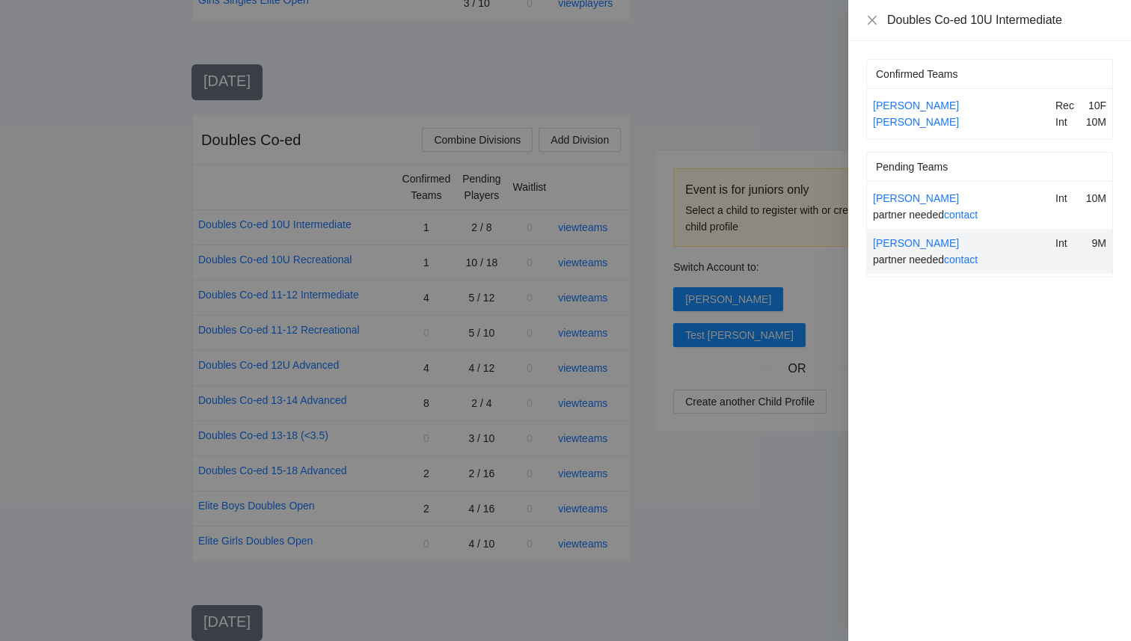
click at [723, 99] on div at bounding box center [565, 320] width 1131 height 641
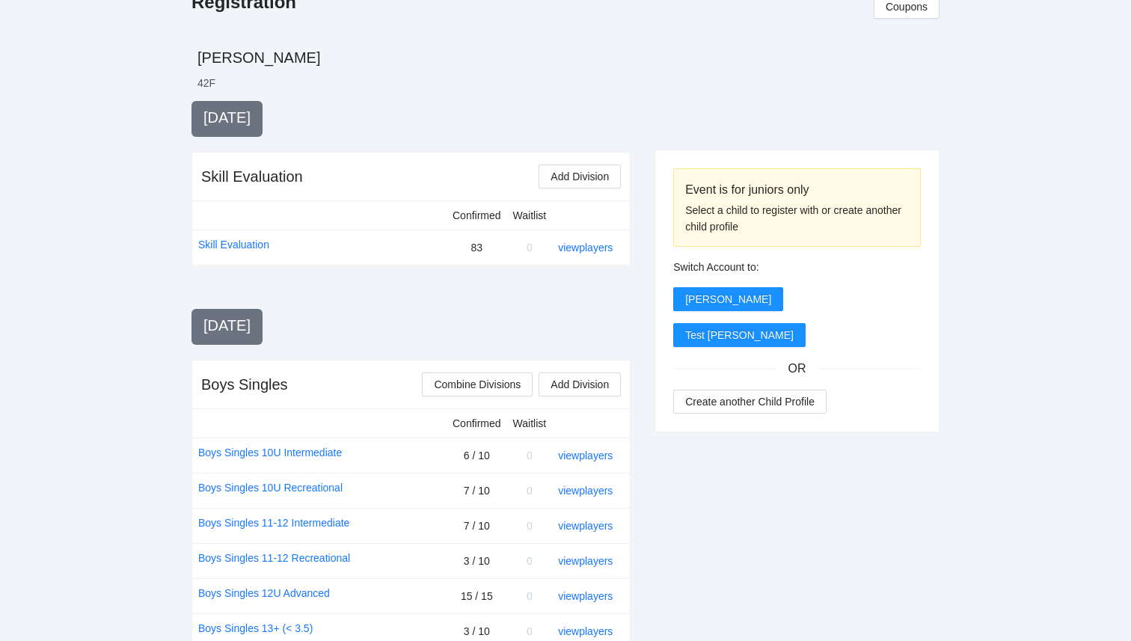
scroll to position [0, 0]
